Goal: Information Seeking & Learning: Learn about a topic

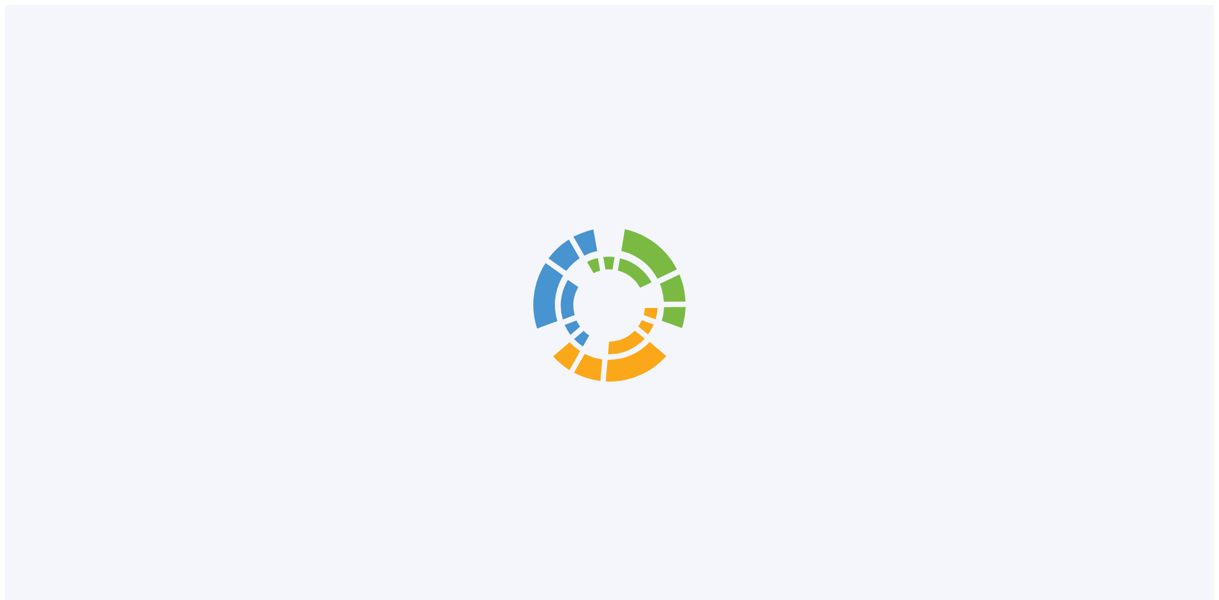
click at [276, 48] on div at bounding box center [609, 305] width 1209 height 600
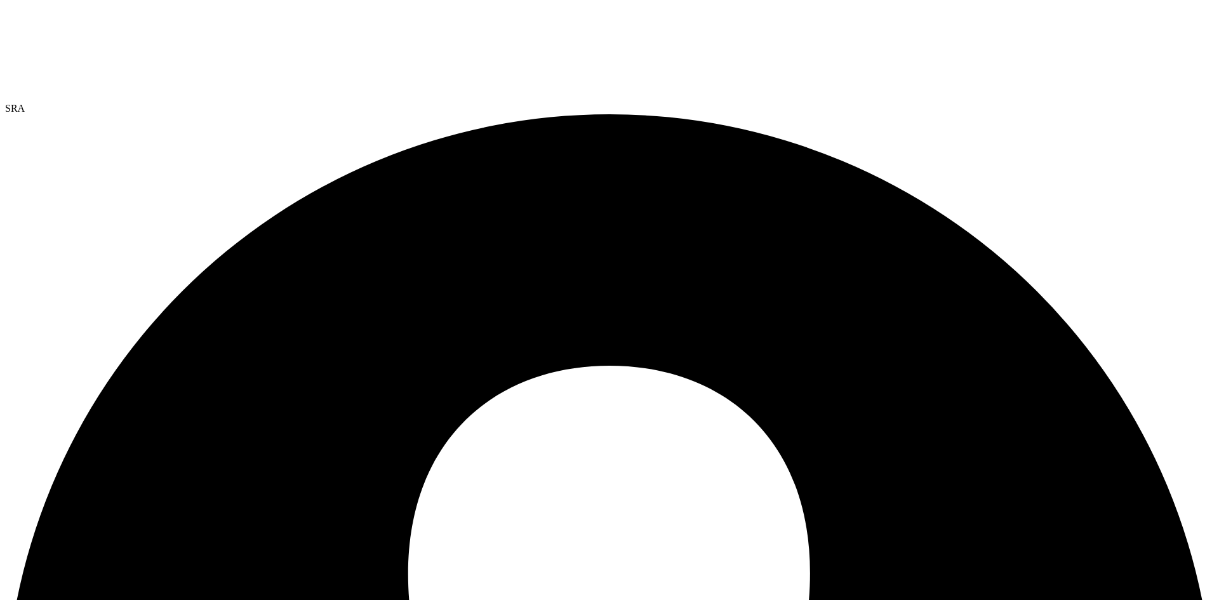
select select "USEast"
select select "USD"
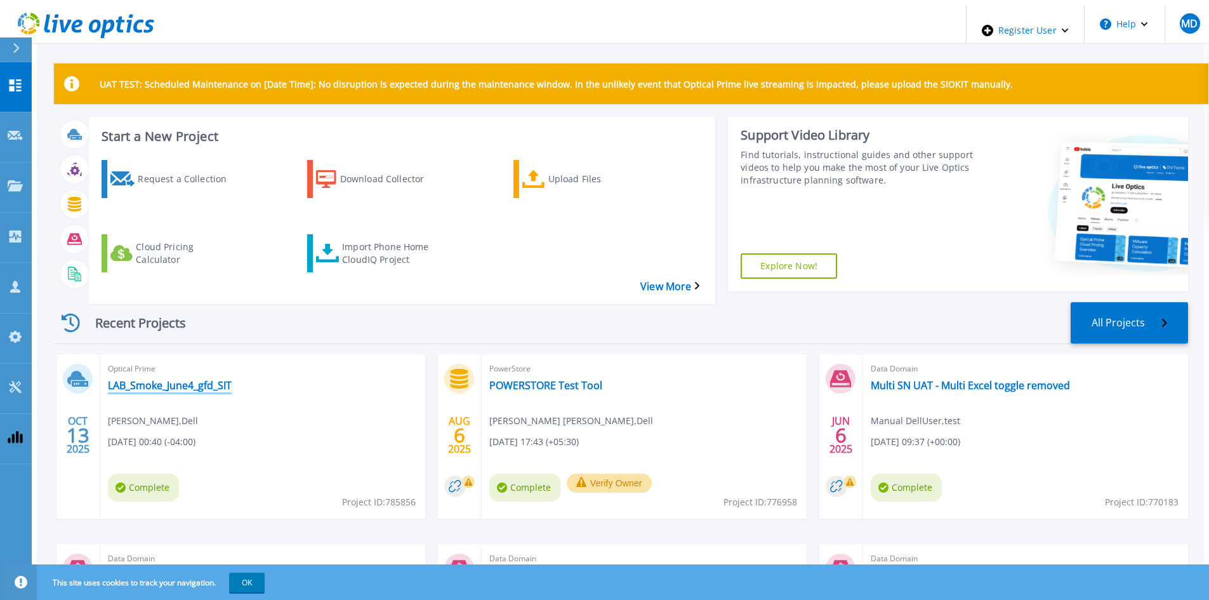
click at [198, 379] on link "LAB_Smoke_June4_gfd_SIT" at bounding box center [170, 385] width 124 height 13
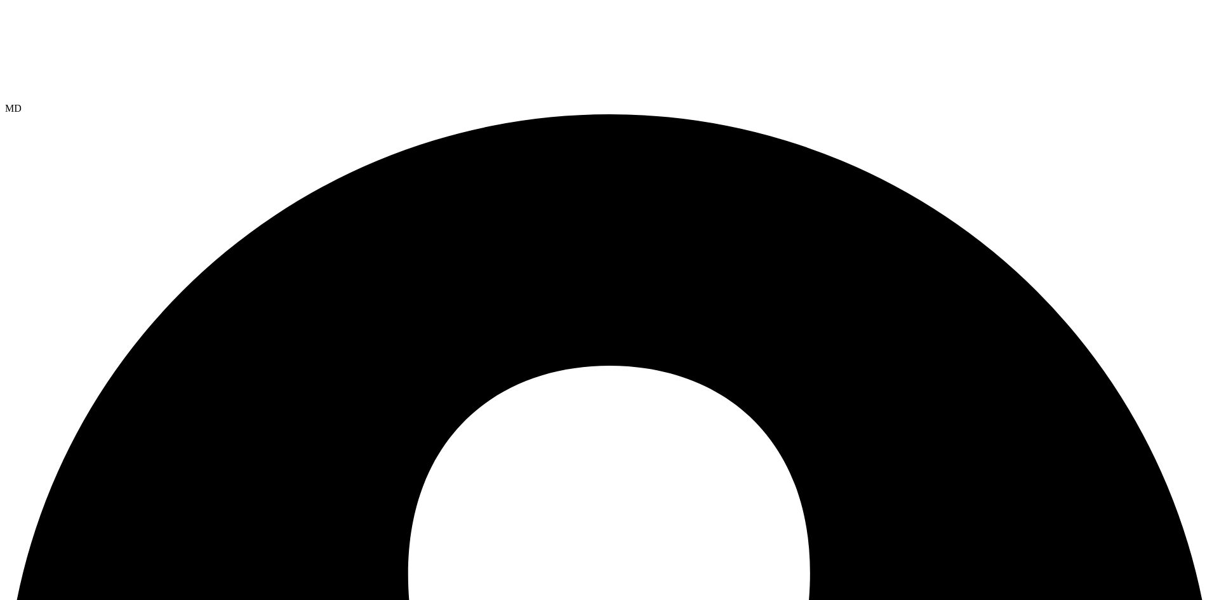
select select "USD"
click at [1206, 103] on div "MD" at bounding box center [609, 108] width 1209 height 11
